Goal: Task Accomplishment & Management: Use online tool/utility

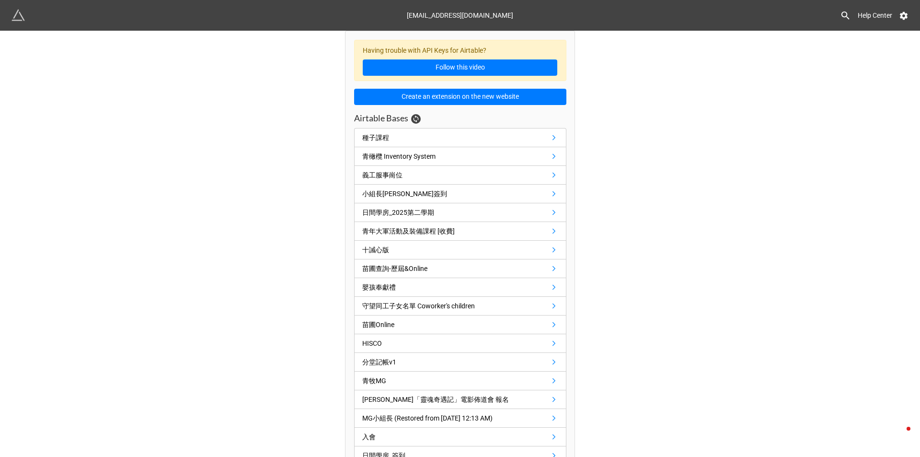
click at [844, 17] on icon at bounding box center [846, 16] width 8 height 8
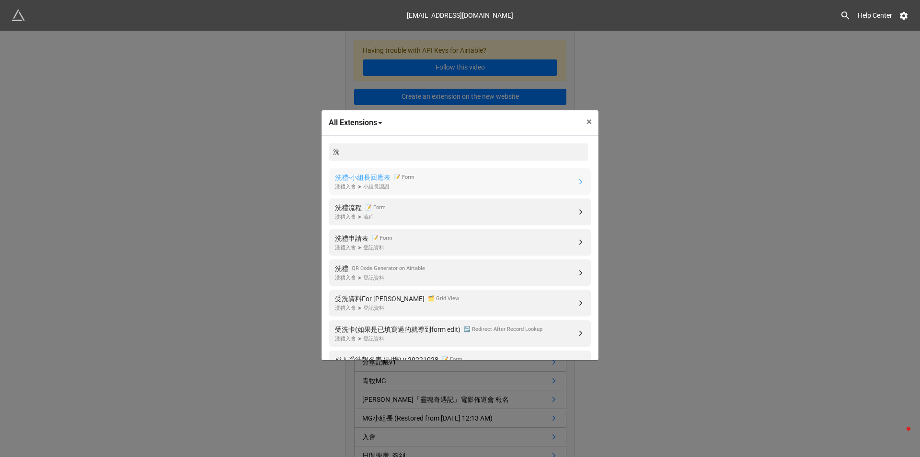
type input "洗"
click at [588, 120] on span "×" at bounding box center [589, 122] width 5 height 12
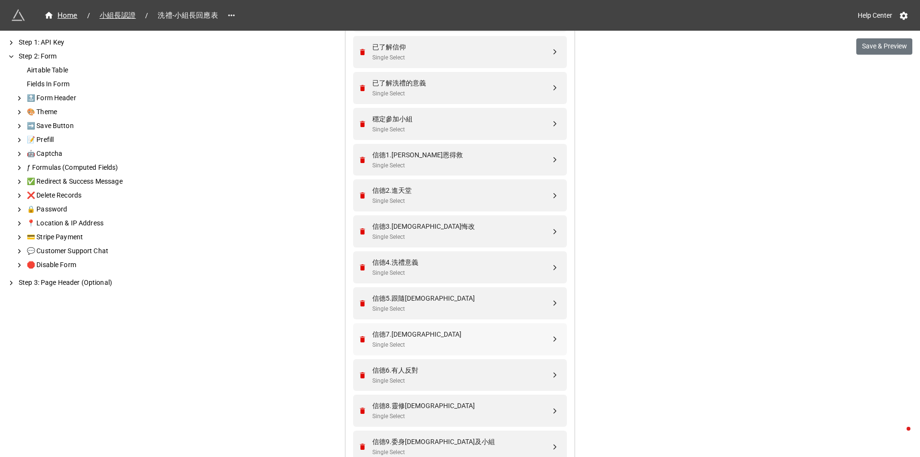
scroll to position [575, 0]
drag, startPoint x: 552, startPoint y: 197, endPoint x: 552, endPoint y: 233, distance: 36.9
click at [655, 196] on div "We have released a newer version of this extension with many improvements! It's…" at bounding box center [460, 114] width 920 height 1379
click at [890, 48] on button "Save & Preview" at bounding box center [884, 46] width 56 height 16
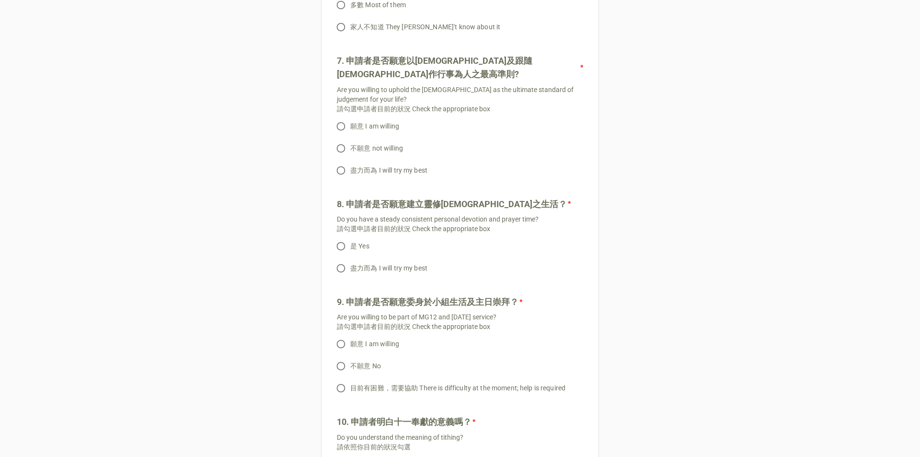
scroll to position [1438, 0]
